Goal: Submit feedback/report problem

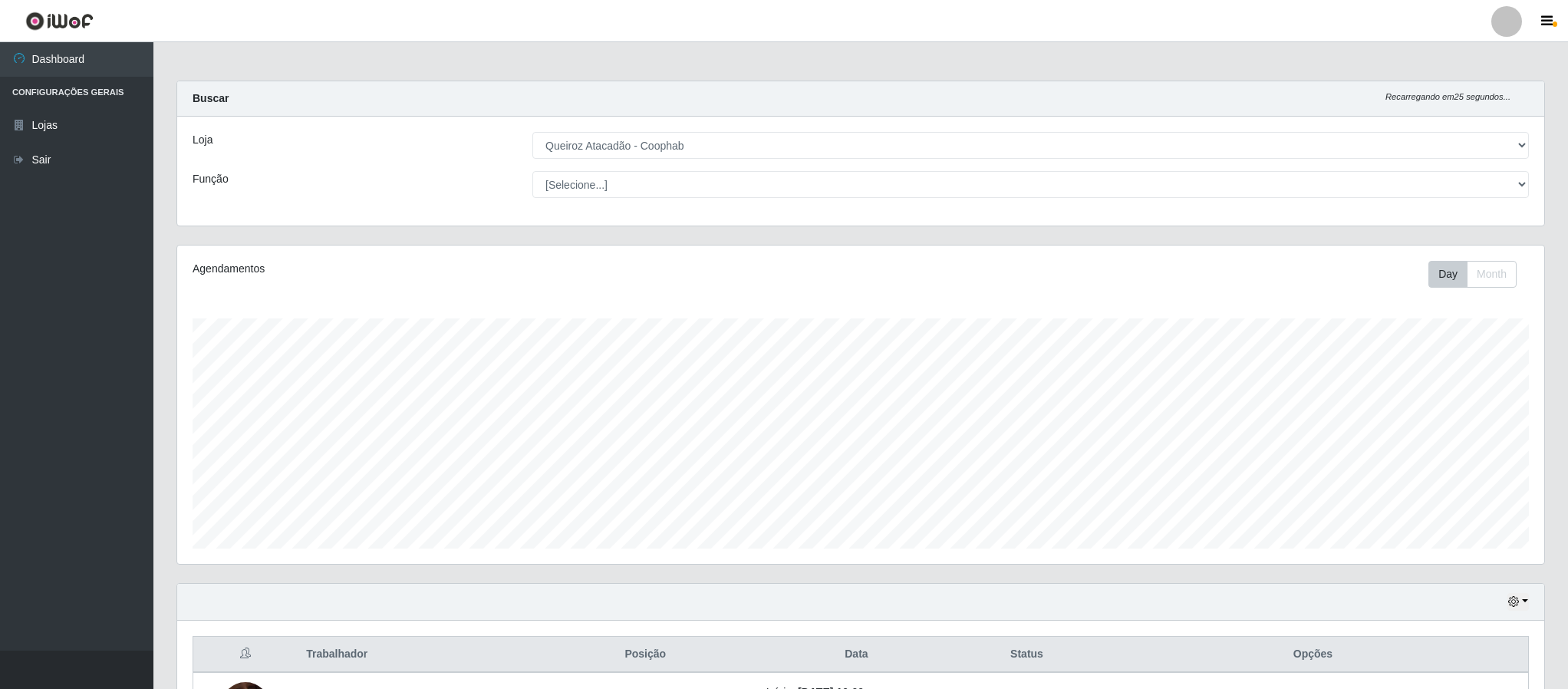
select select "463"
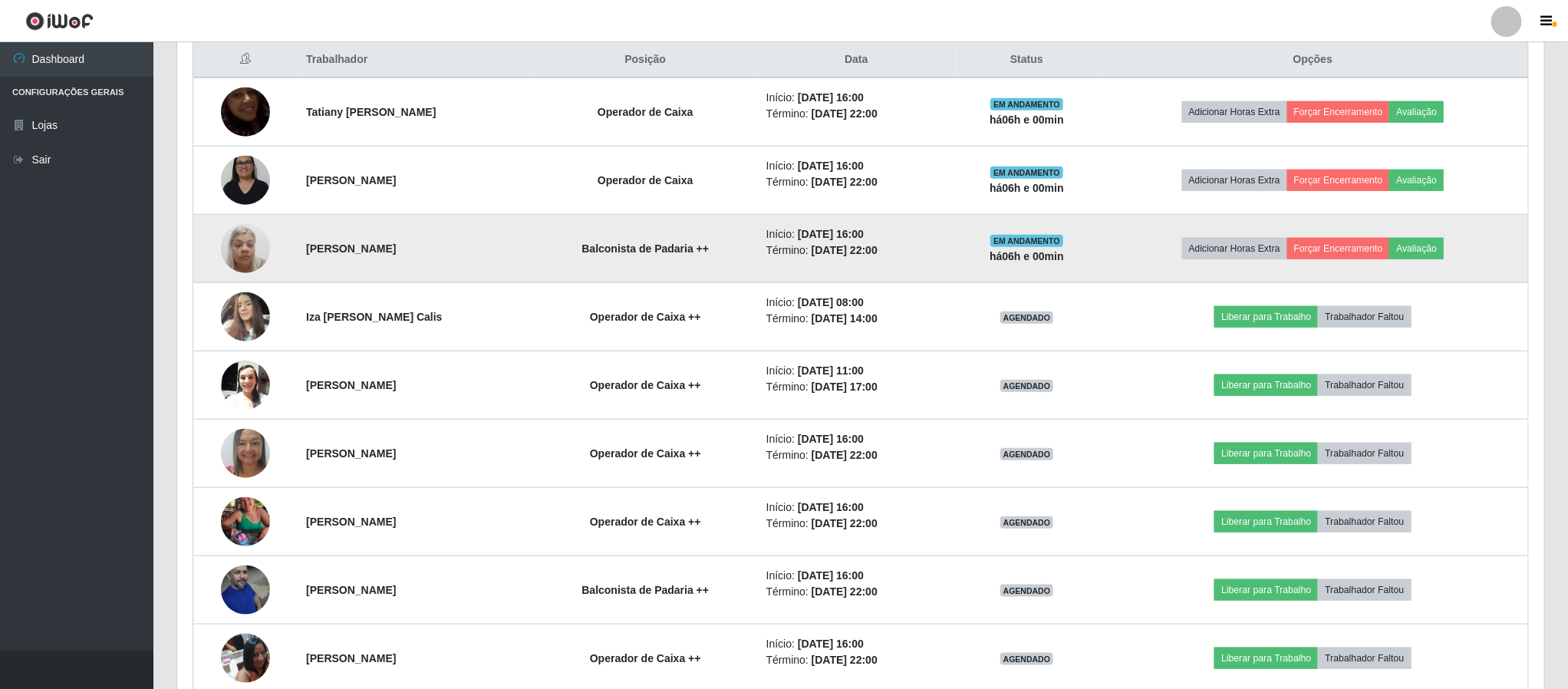
scroll to position [564, 0]
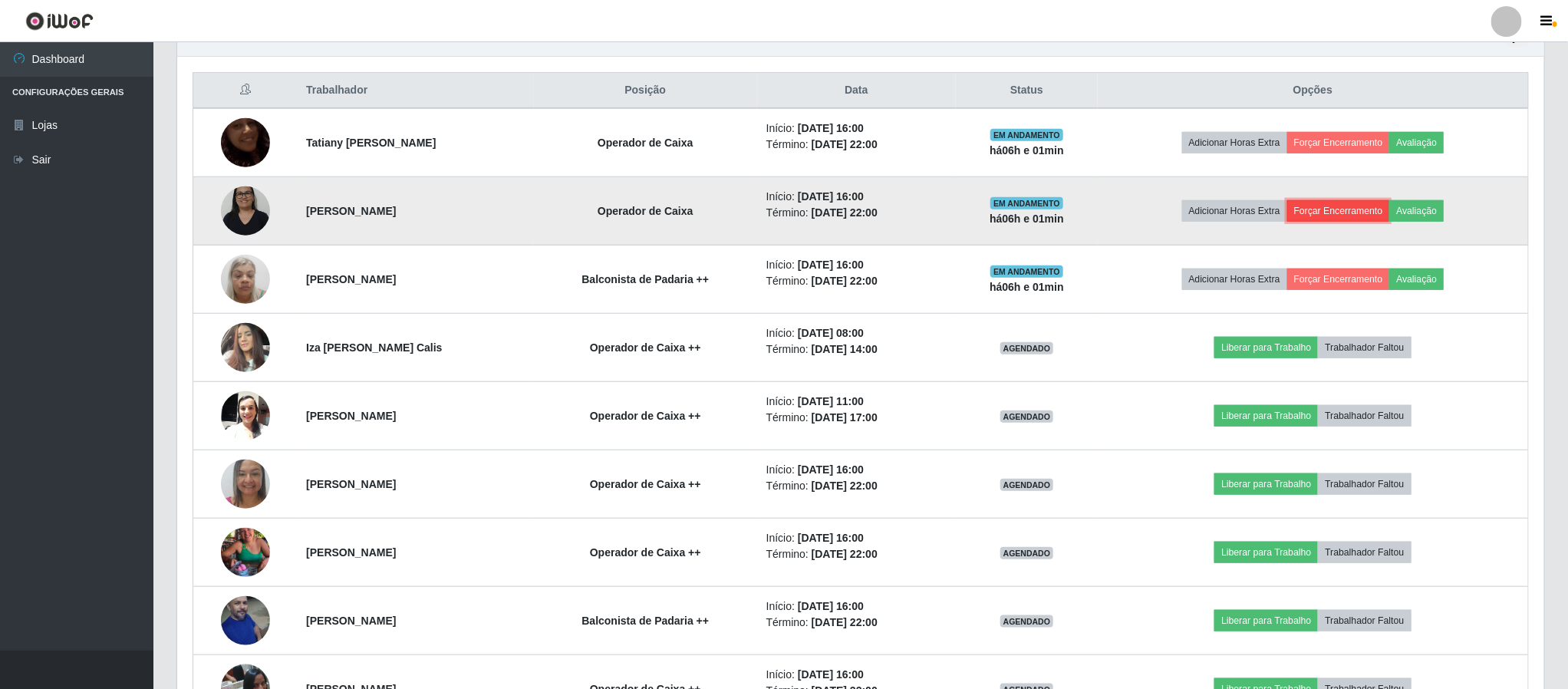
click at [1334, 218] on button "Forçar Encerramento" at bounding box center [1338, 211] width 103 height 22
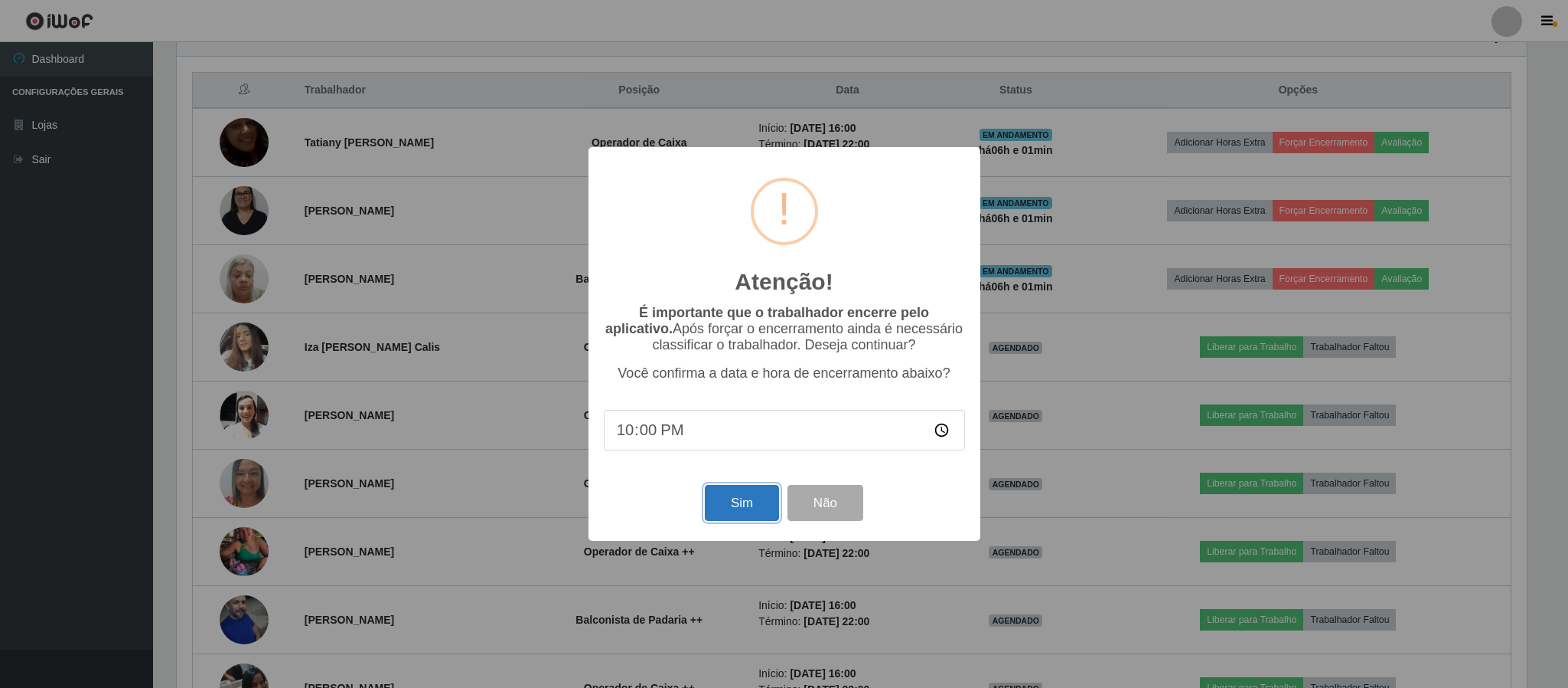
click at [729, 501] on button "Sim" at bounding box center [742, 503] width 75 height 36
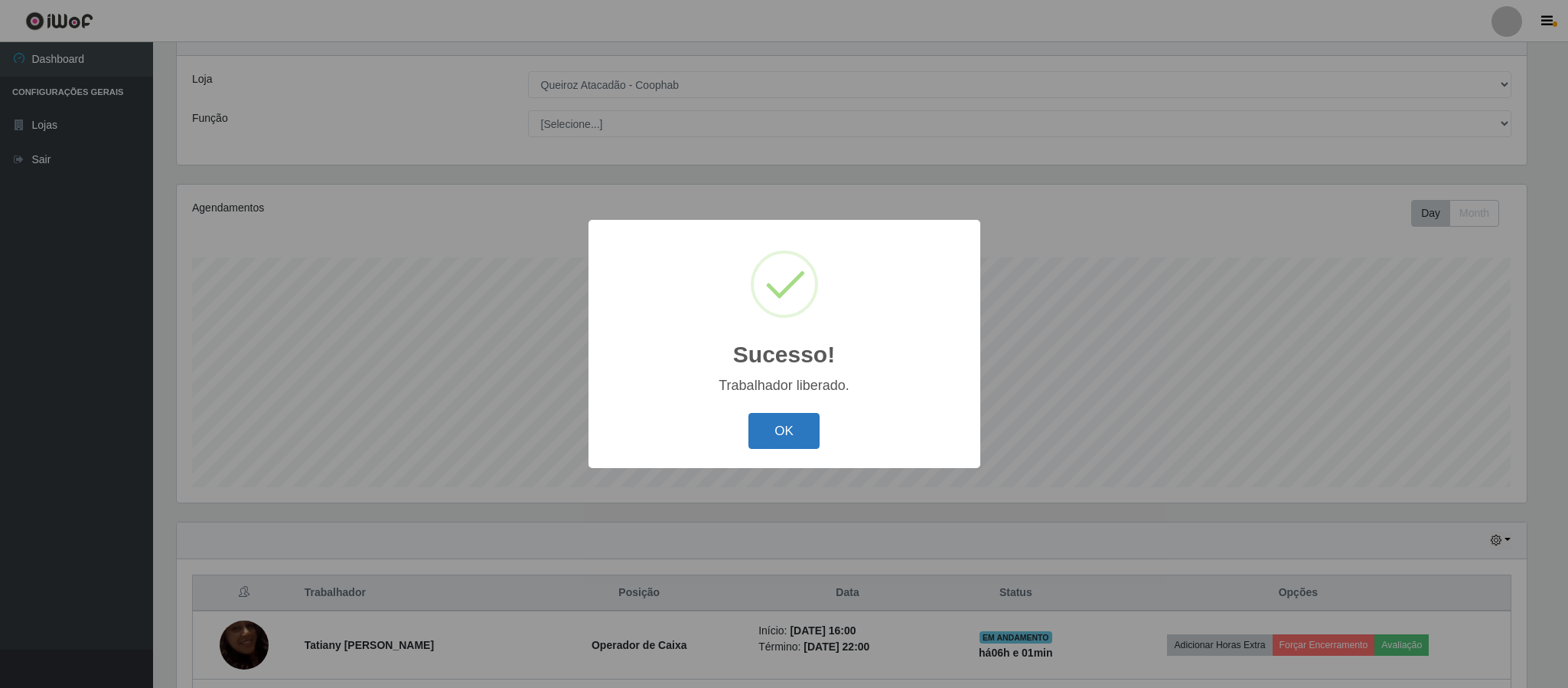
click at [774, 430] on button "OK" at bounding box center [784, 430] width 71 height 36
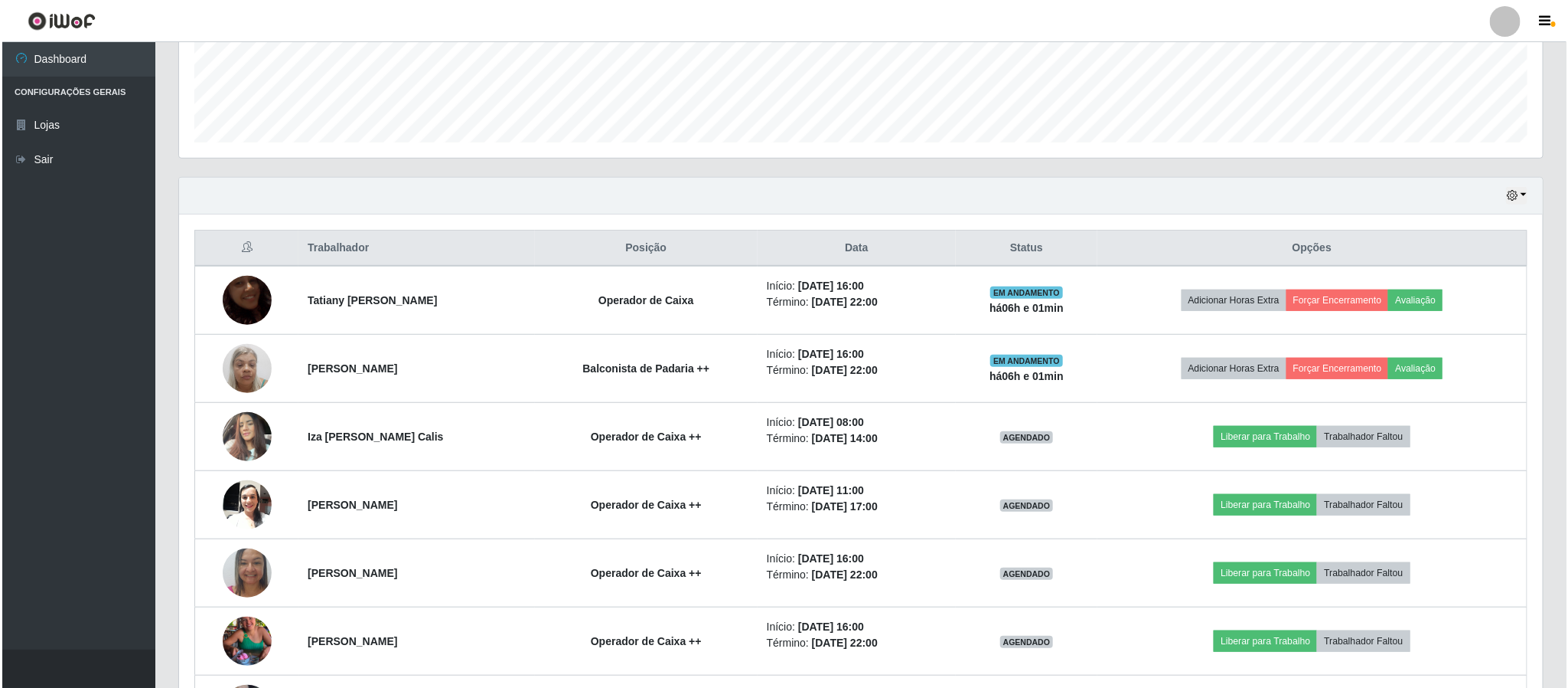
scroll to position [520, 0]
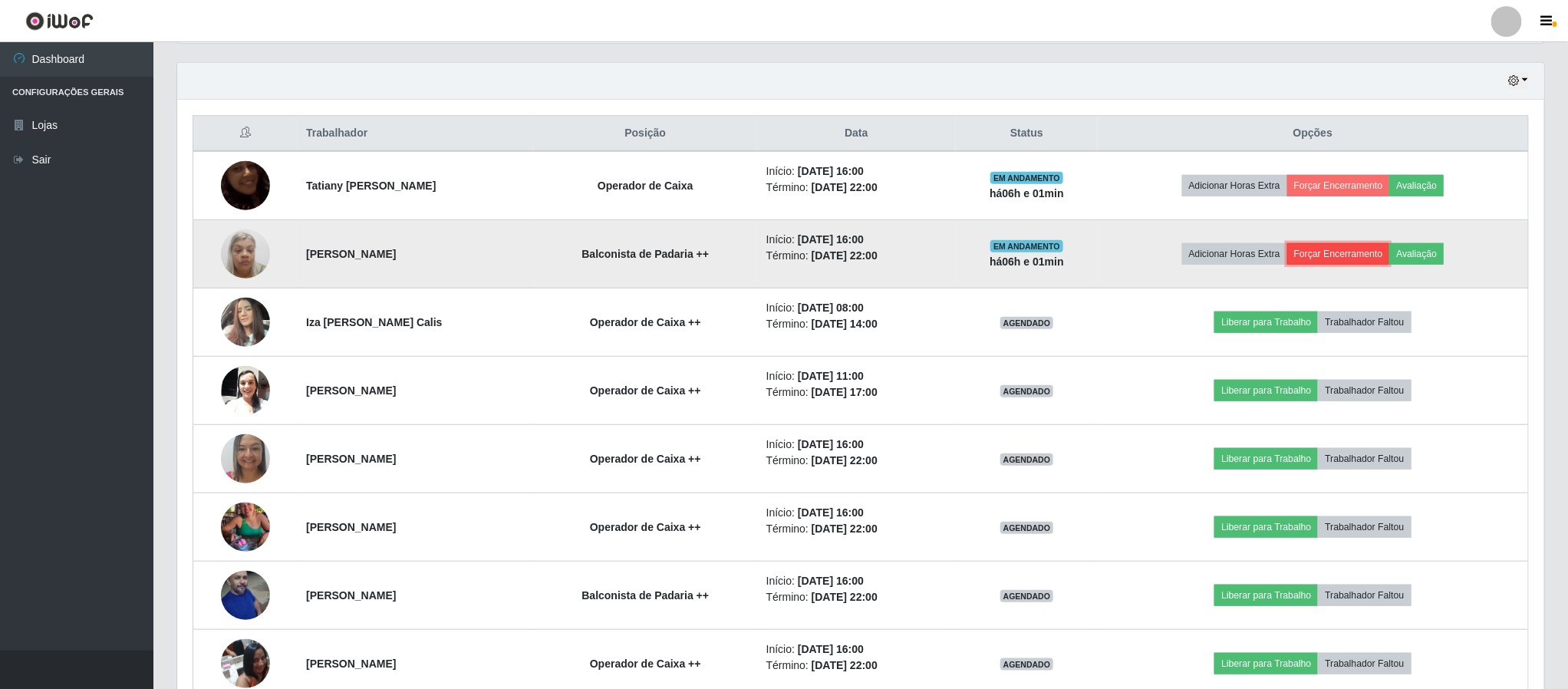
click at [1349, 255] on button "Forçar Encerramento" at bounding box center [1338, 254] width 103 height 22
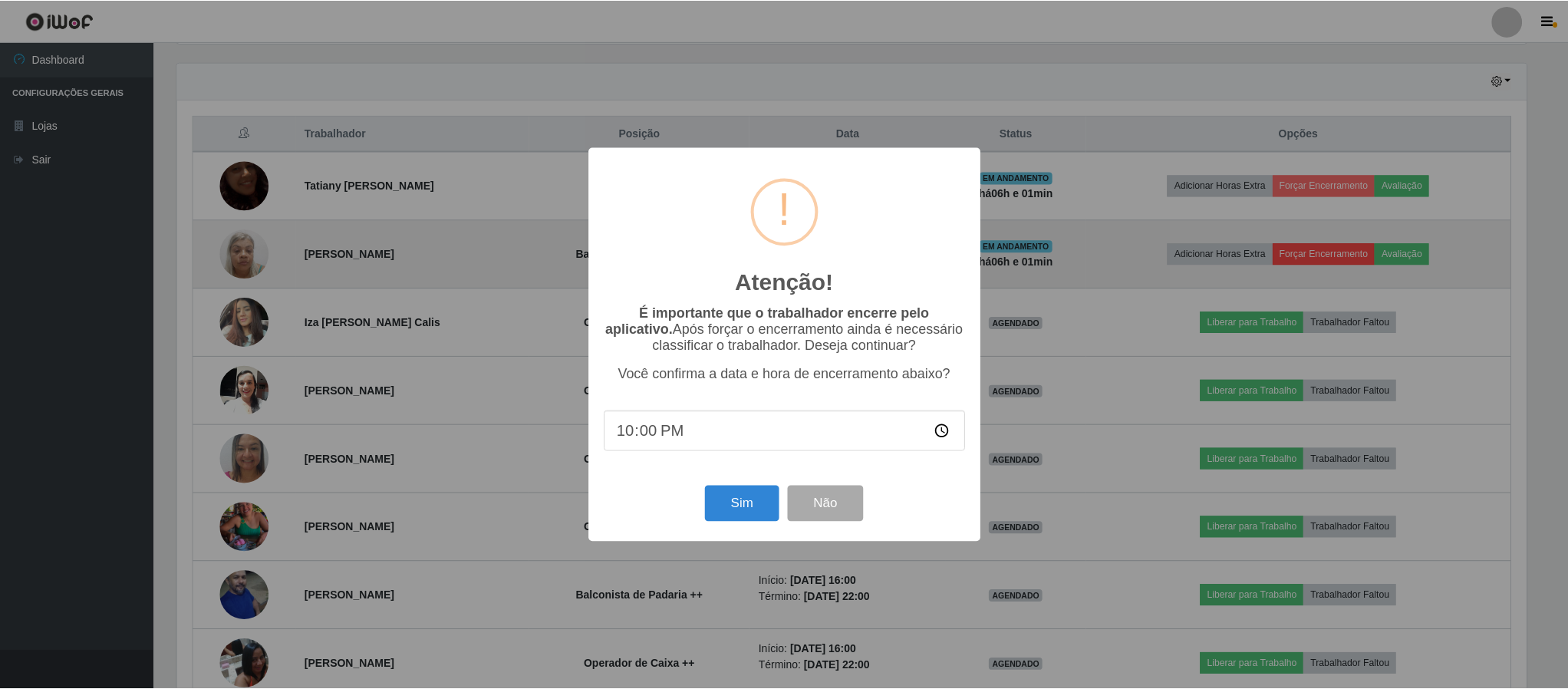
scroll to position [320, 1353]
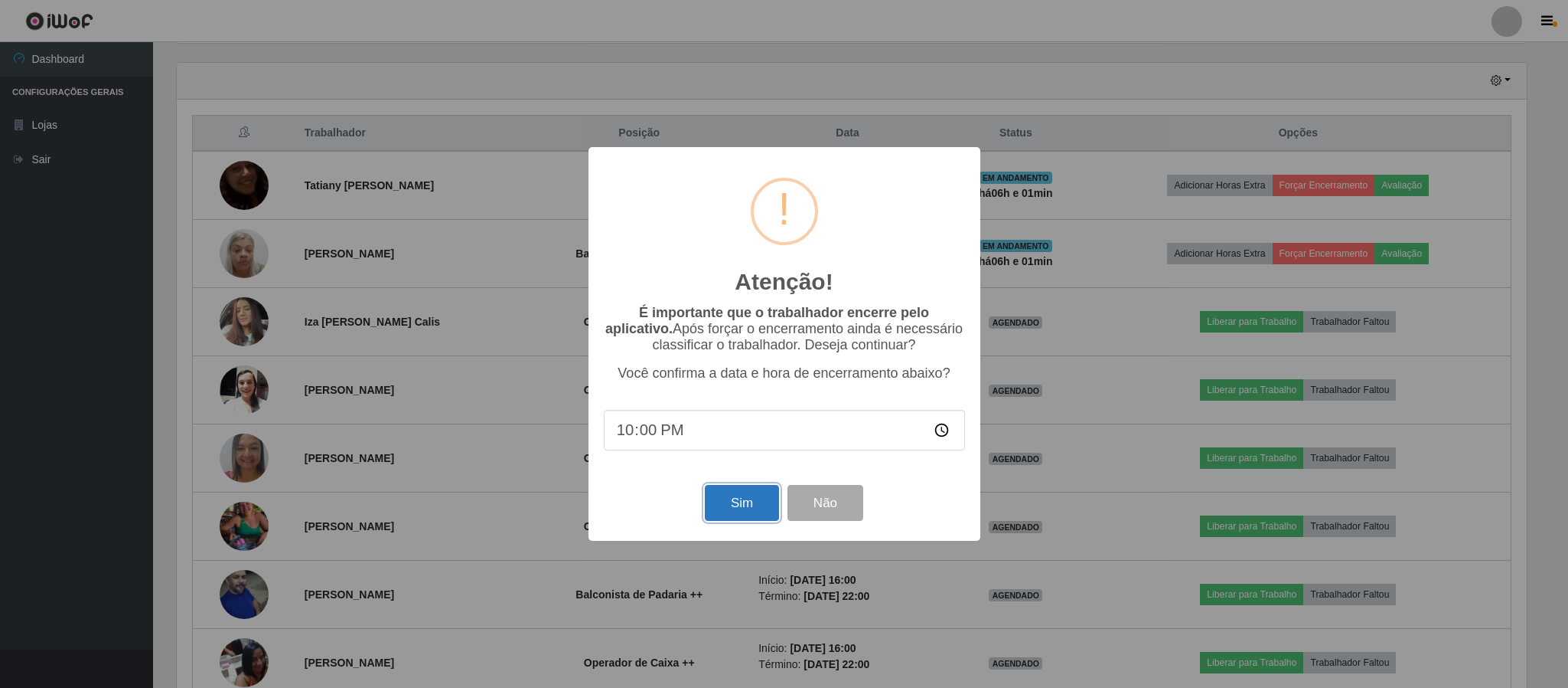
click at [725, 508] on button "Sim" at bounding box center [742, 503] width 75 height 36
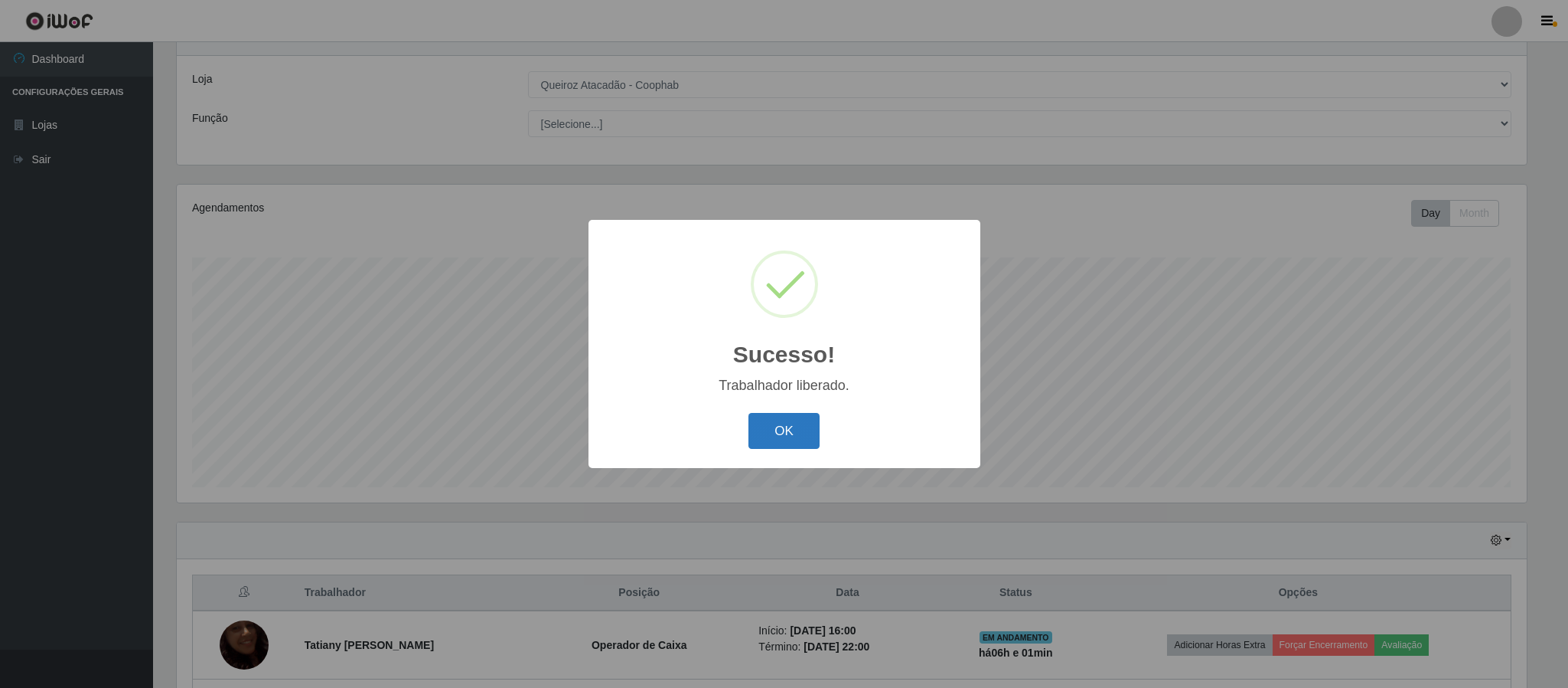
click at [786, 433] on button "OK" at bounding box center [784, 430] width 71 height 36
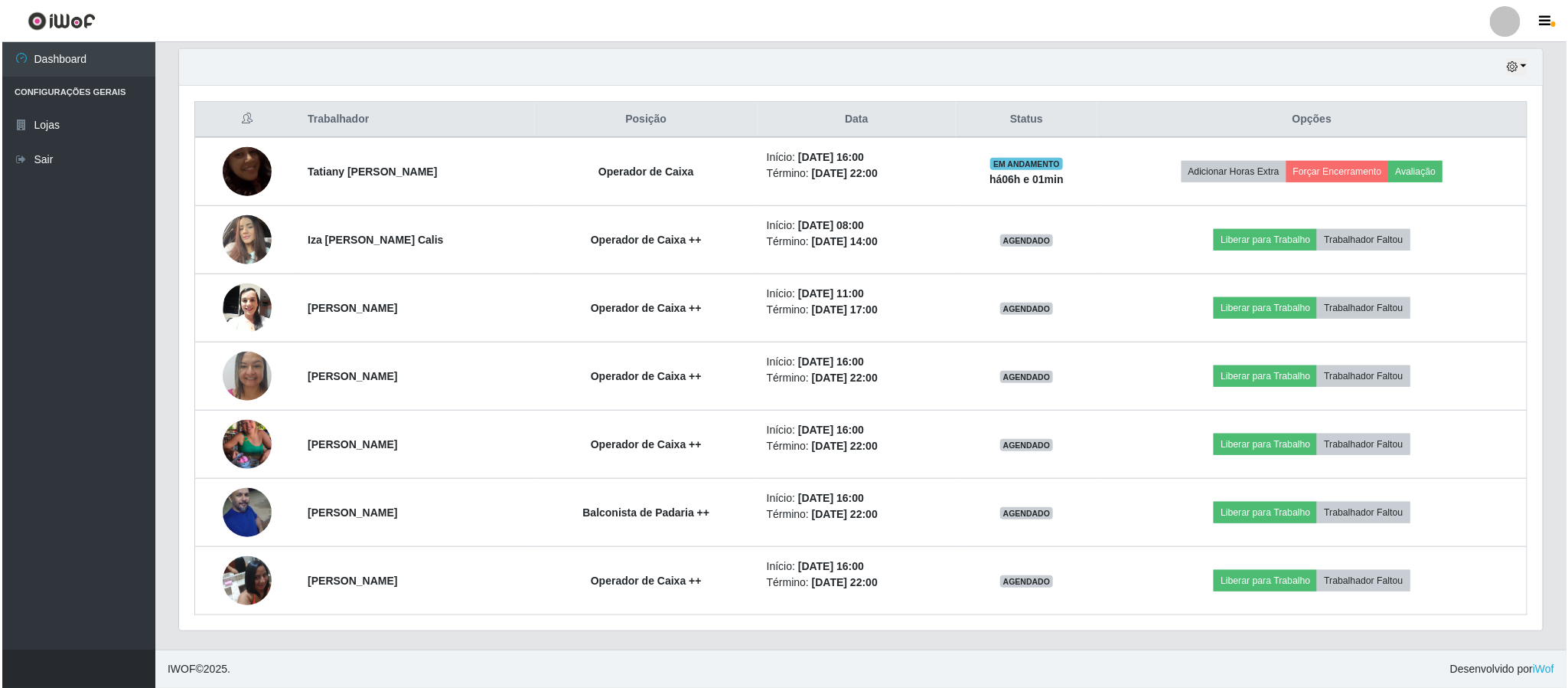
scroll to position [539, 0]
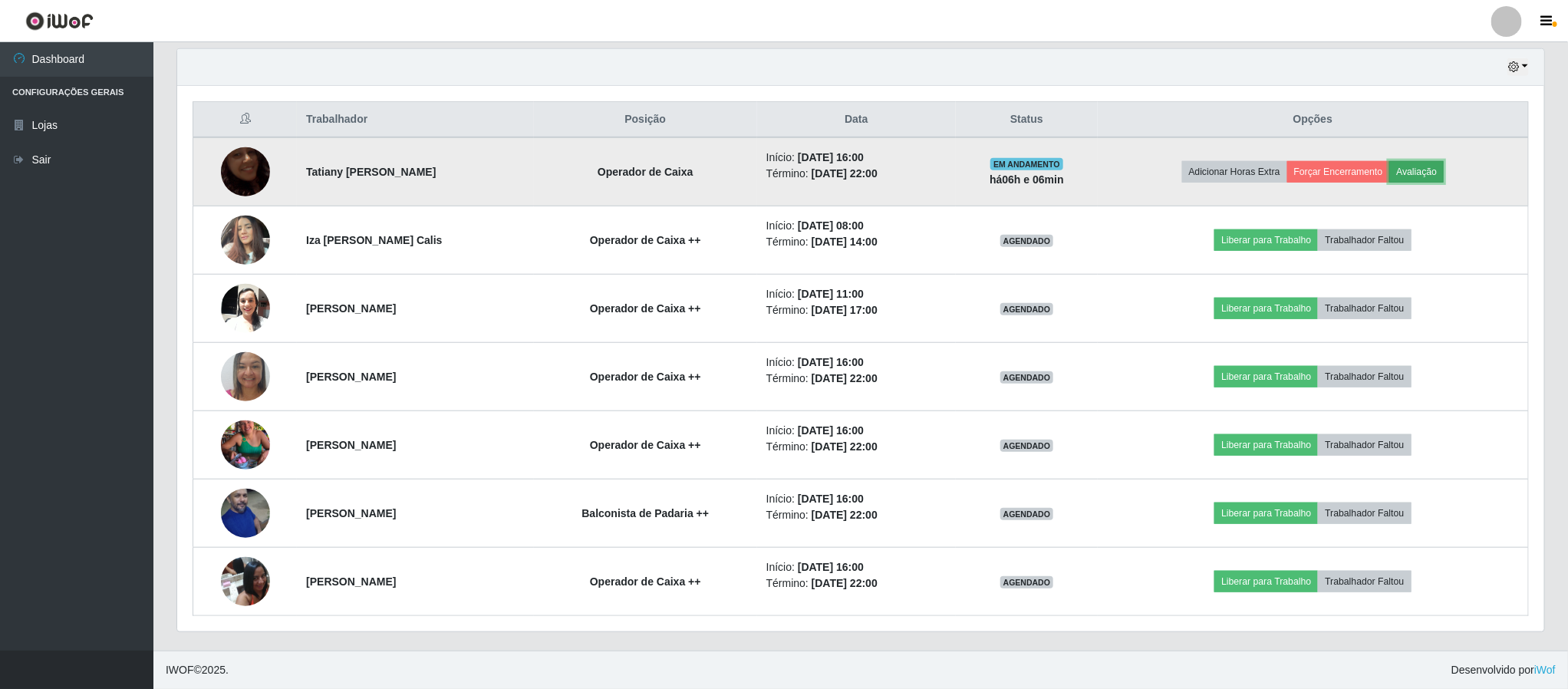
click at [1418, 169] on button "Avaliação" at bounding box center [1416, 172] width 55 height 22
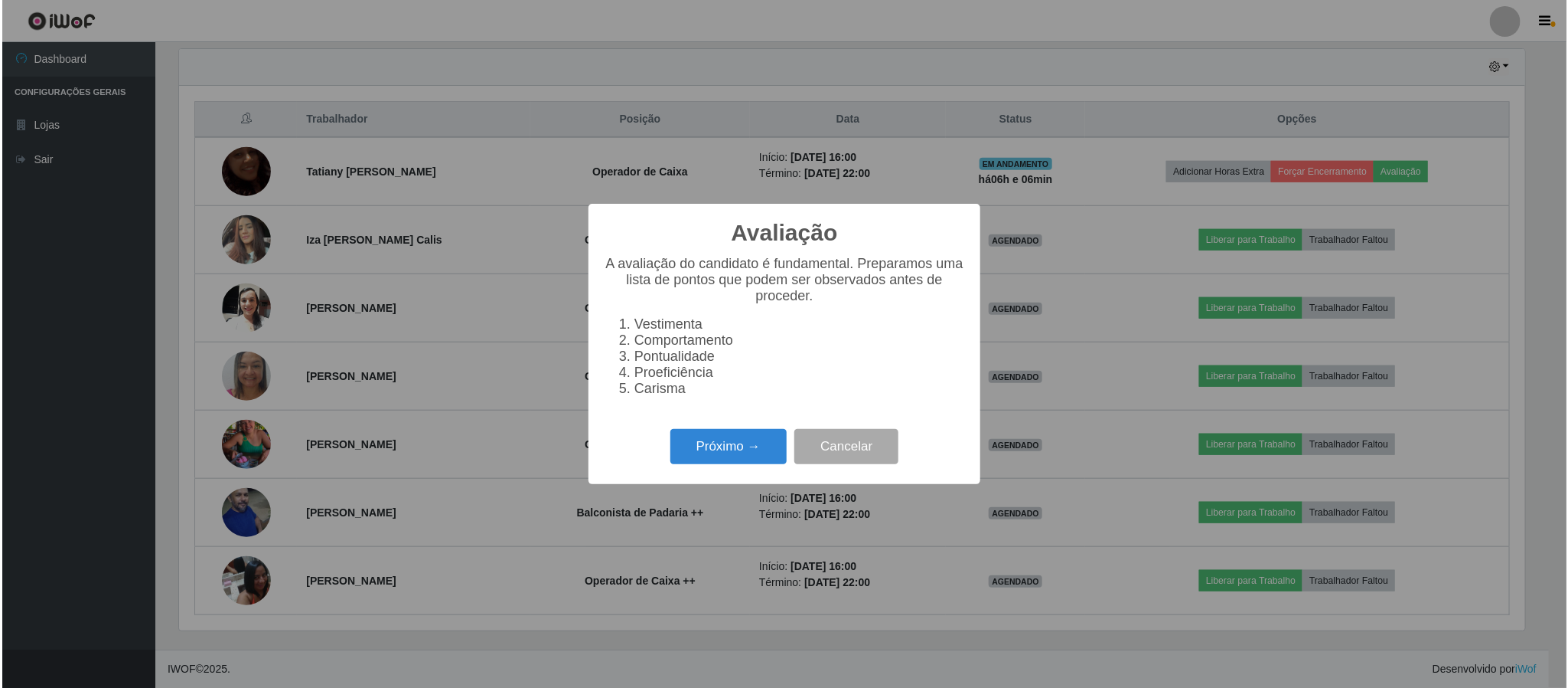
scroll to position [320, 1350]
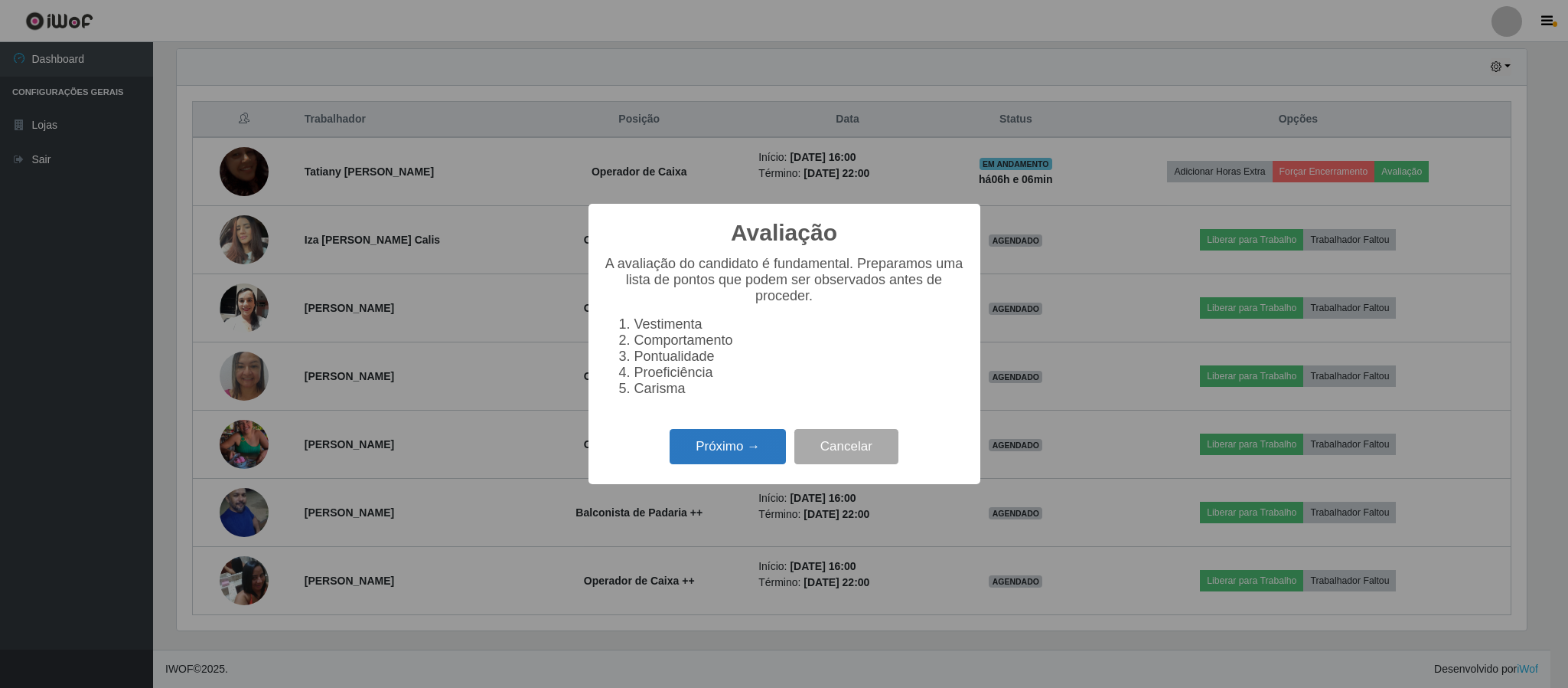
click at [735, 457] on button "Próximo →" at bounding box center [728, 446] width 117 height 36
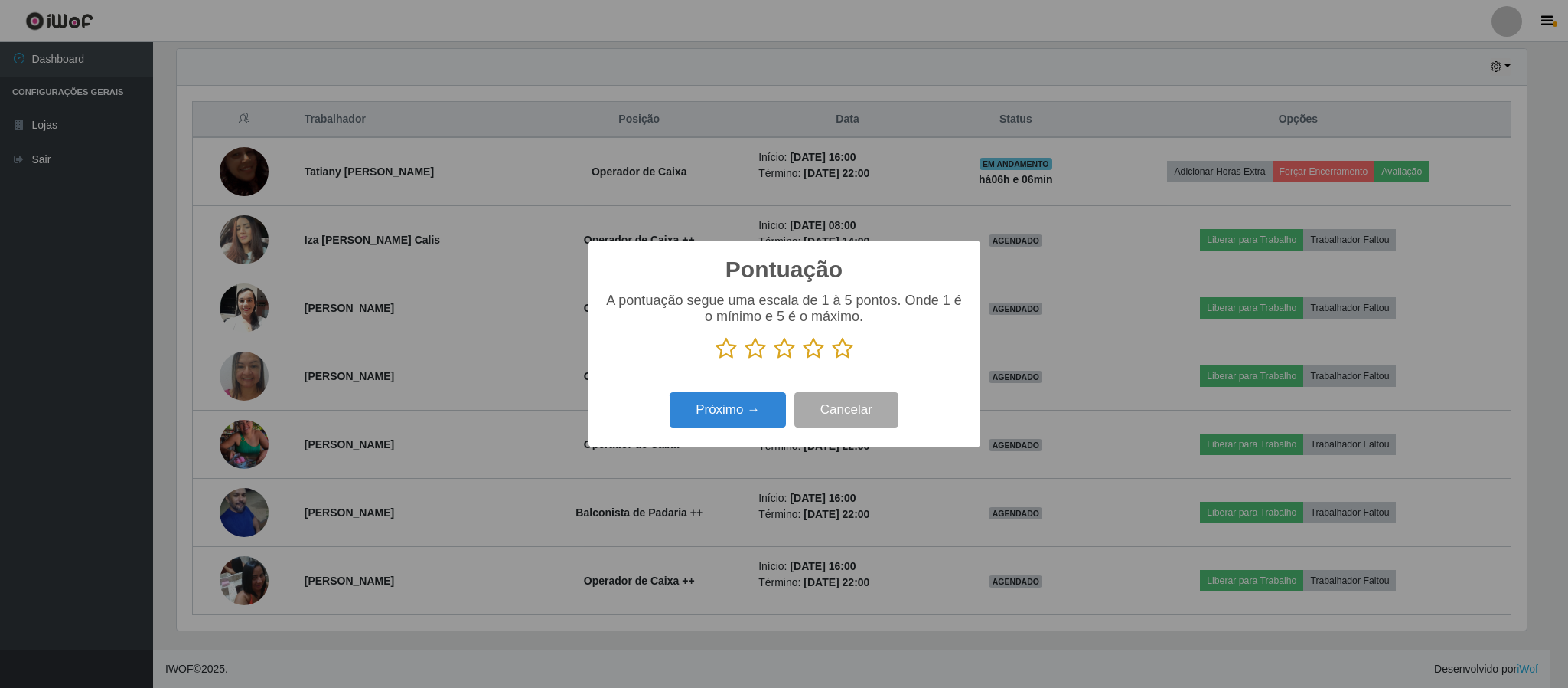
scroll to position [765449, 763942]
click at [846, 355] on icon at bounding box center [843, 348] width 22 height 23
click at [832, 360] on input "radio" at bounding box center [832, 360] width 0 height 0
click at [750, 405] on button "Próximo →" at bounding box center [728, 409] width 117 height 36
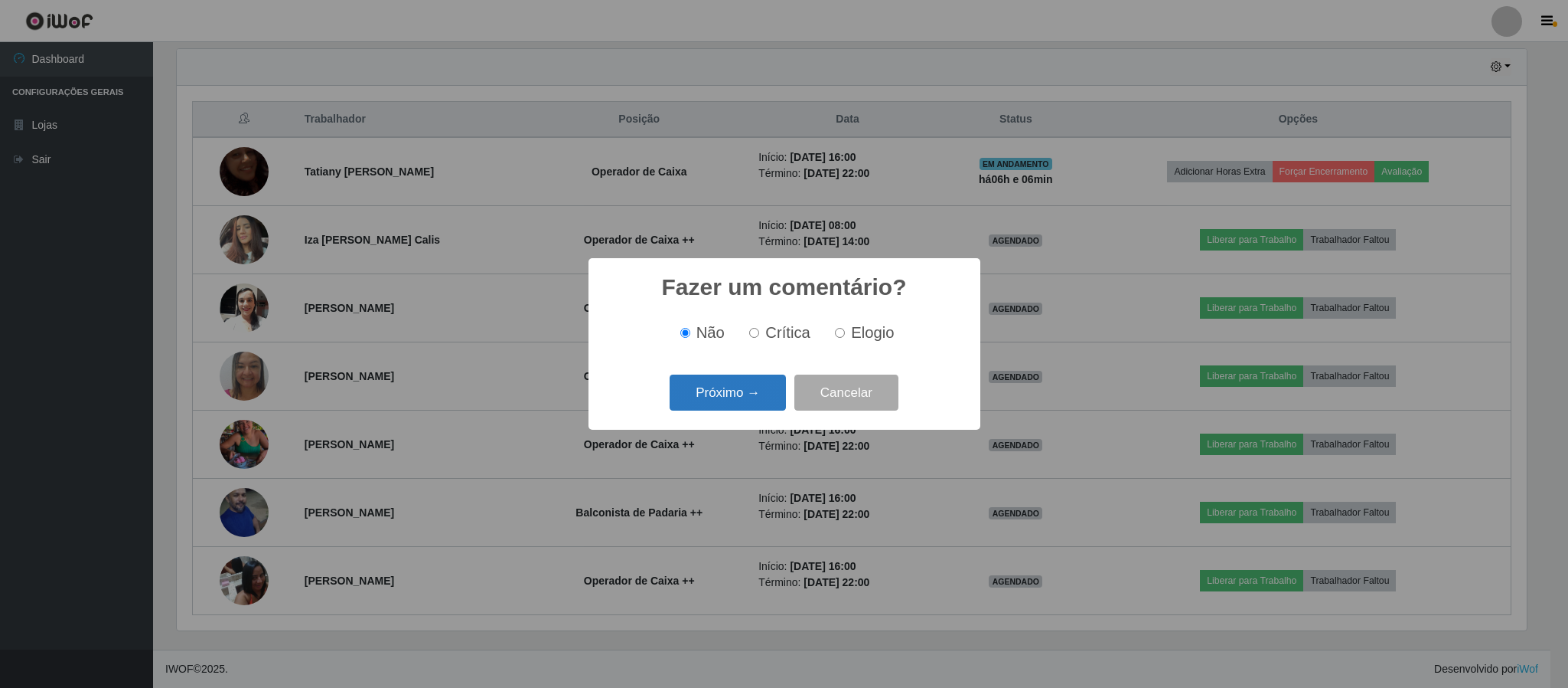
click at [737, 395] on button "Próximo →" at bounding box center [728, 392] width 117 height 36
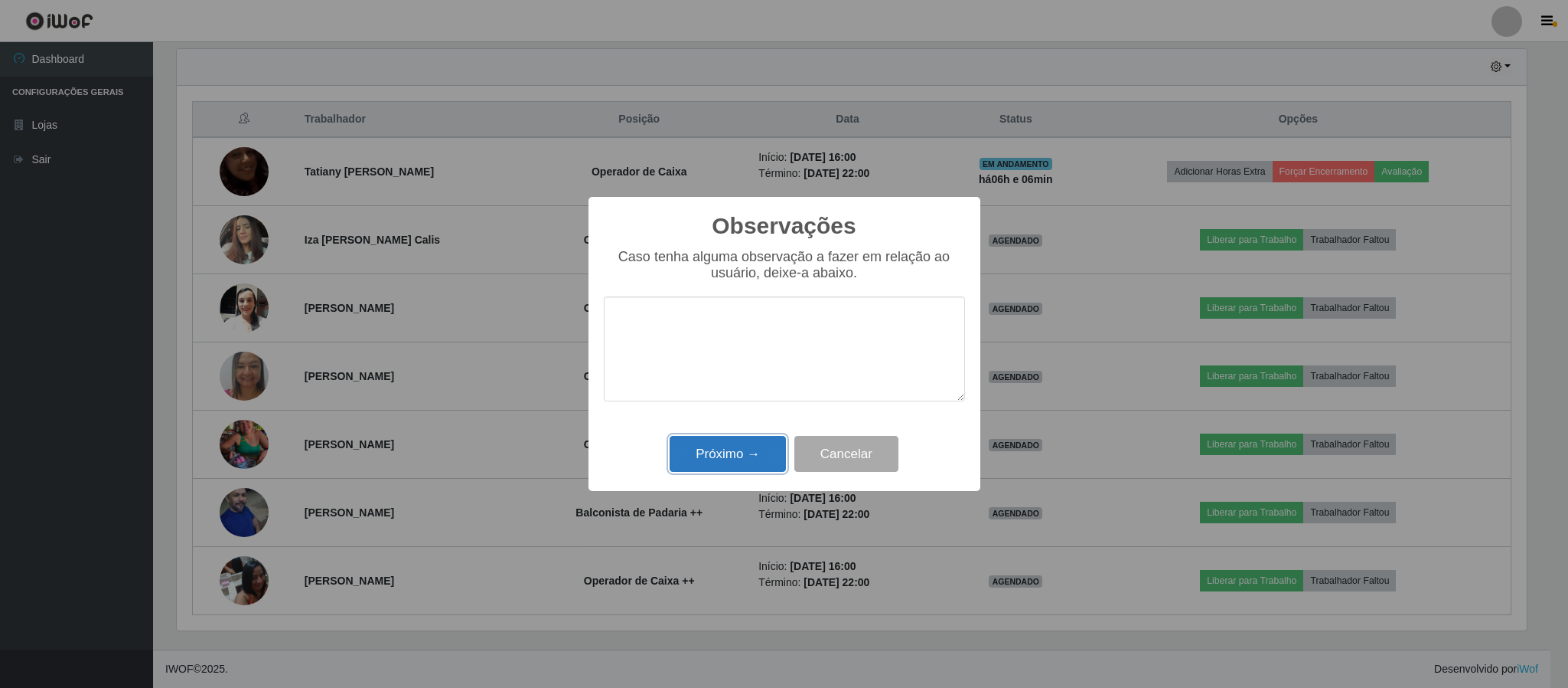
click at [732, 460] on button "Próximo →" at bounding box center [728, 453] width 117 height 36
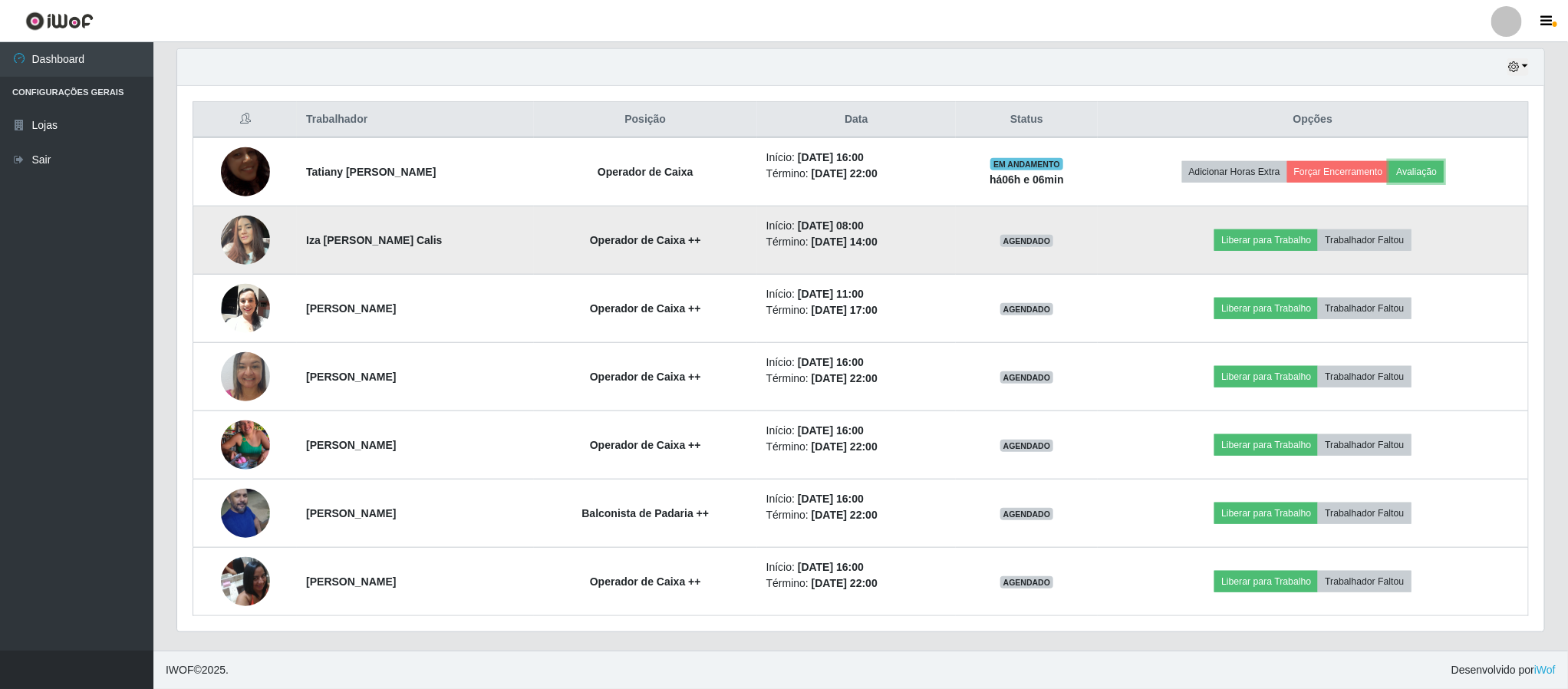
scroll to position [320, 1365]
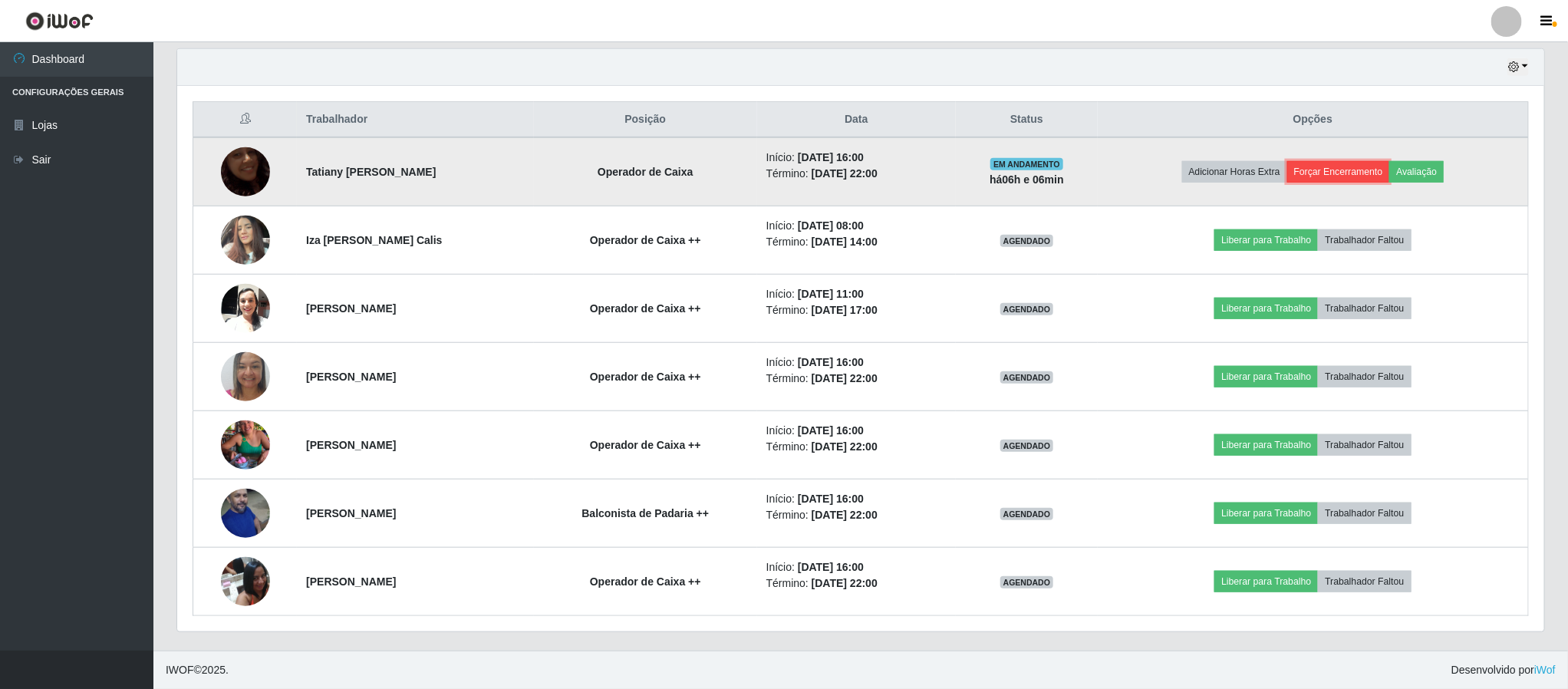
click at [1341, 171] on button "Forçar Encerramento" at bounding box center [1338, 172] width 103 height 22
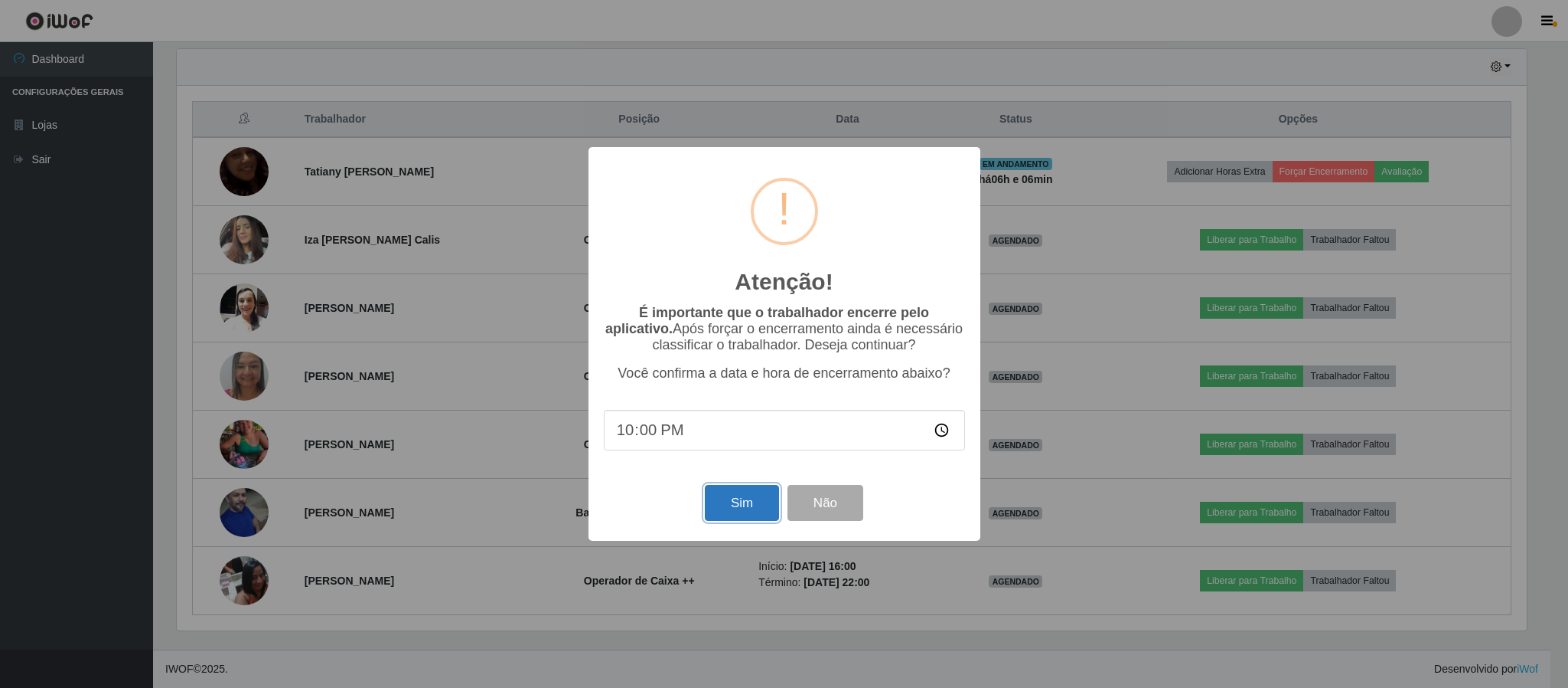
click at [747, 506] on button "Sim" at bounding box center [742, 503] width 75 height 36
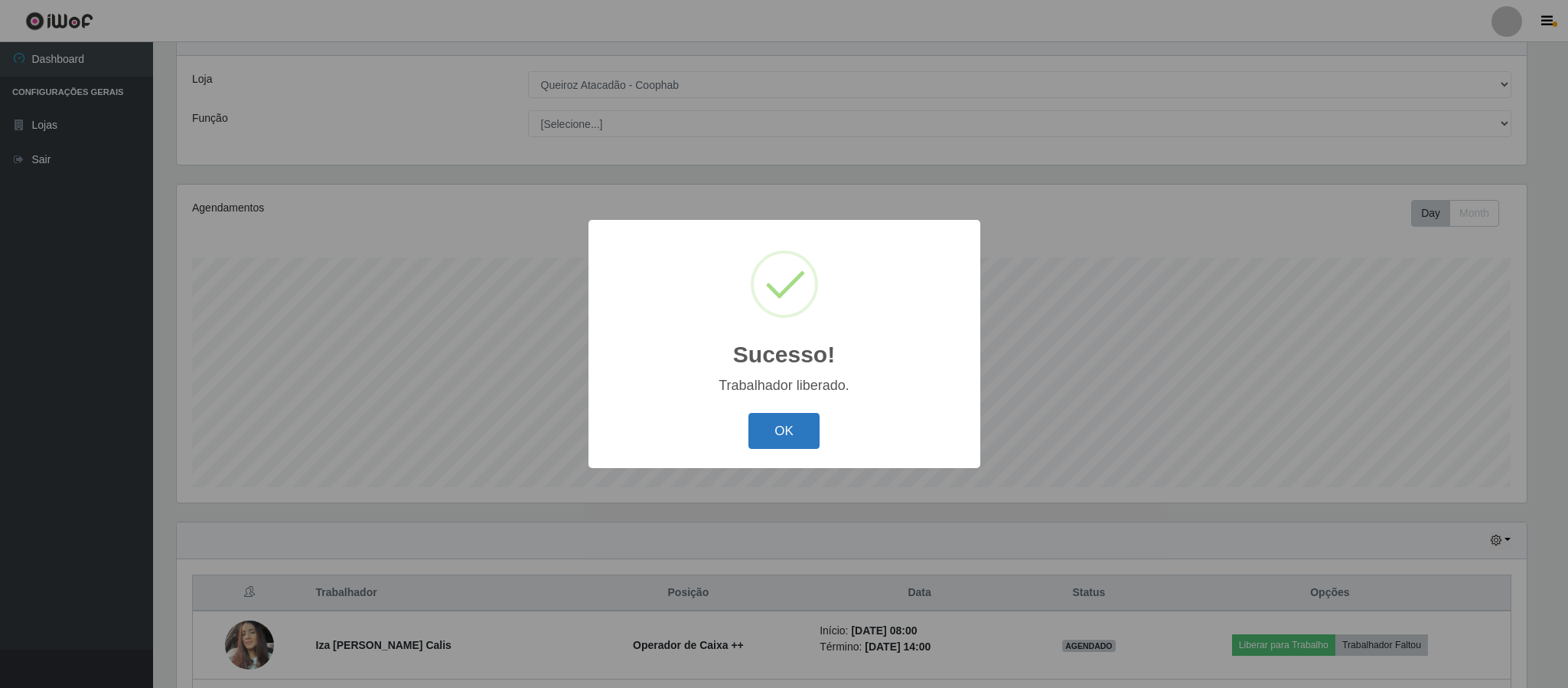
click at [776, 425] on button "OK" at bounding box center [784, 430] width 71 height 36
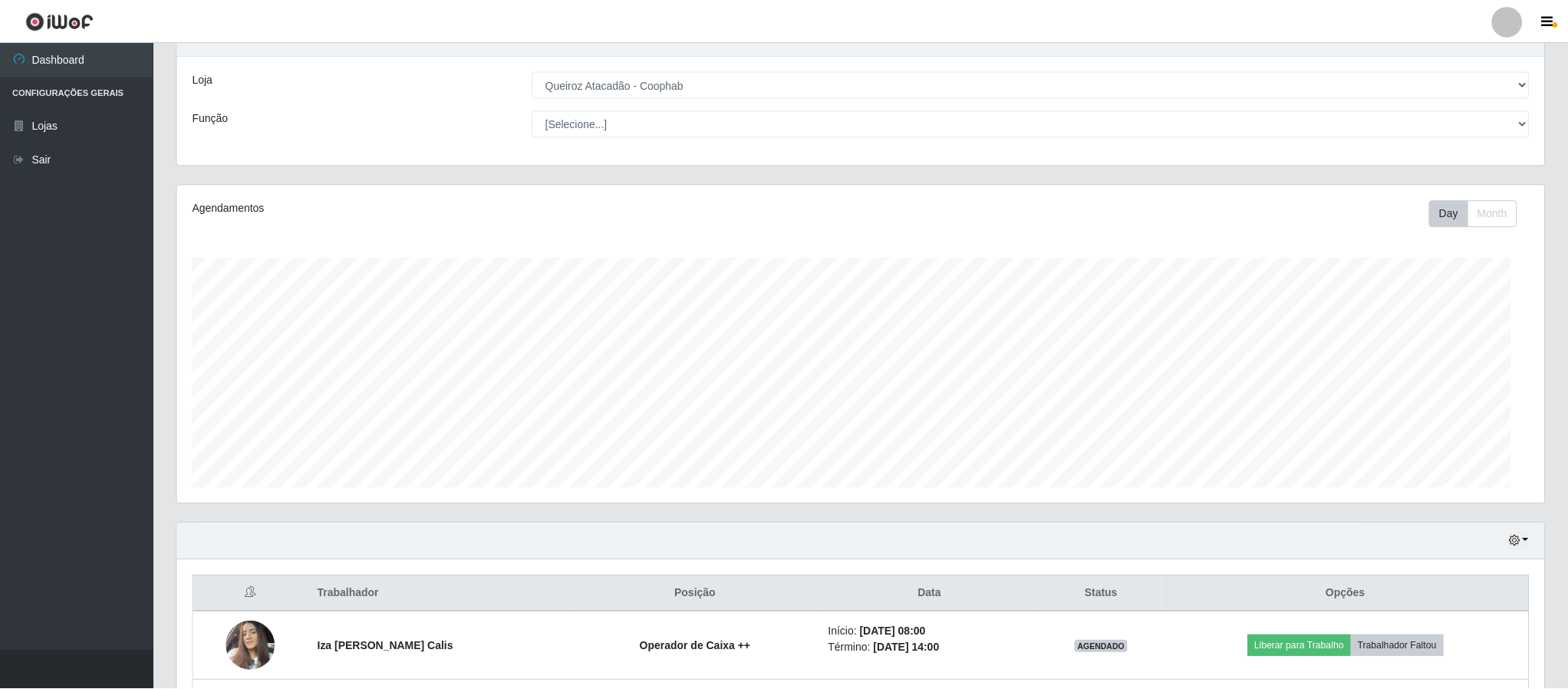
scroll to position [320, 1365]
click at [1507, 18] on div at bounding box center [1506, 21] width 31 height 31
click at [1459, 123] on button "Sair" at bounding box center [1476, 118] width 138 height 31
